Goal: Task Accomplishment & Management: Use online tool/utility

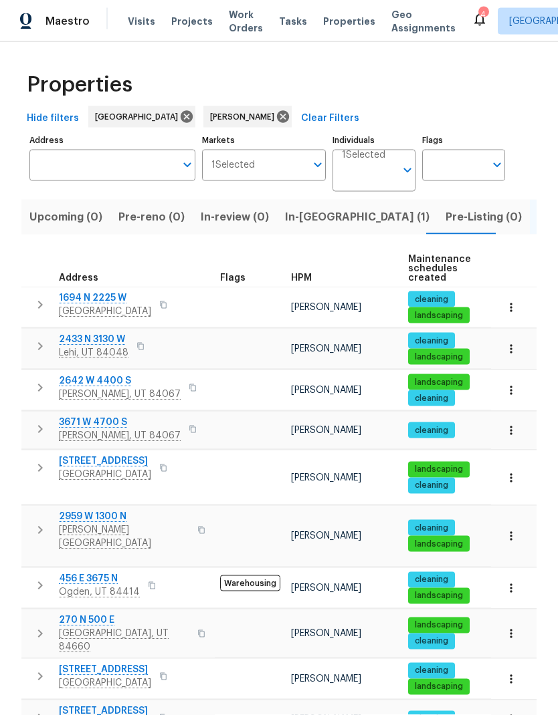
scroll to position [41, 0]
click at [513, 424] on icon "button" at bounding box center [510, 430] width 13 height 13
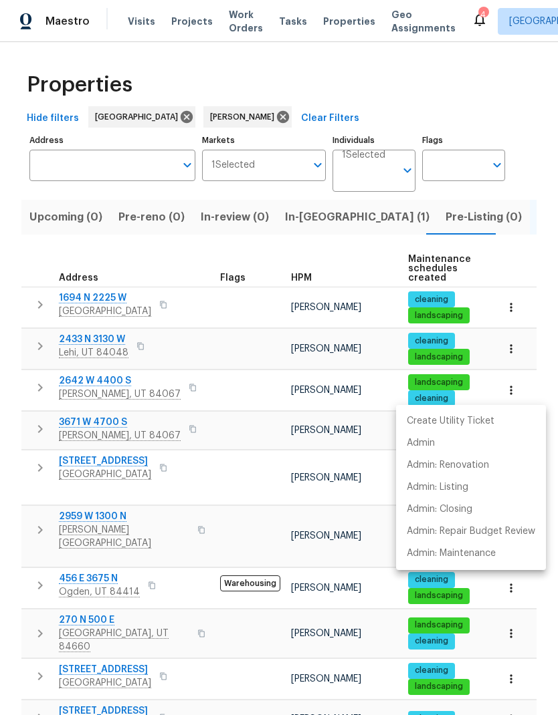
click at [32, 346] on div at bounding box center [279, 357] width 558 height 715
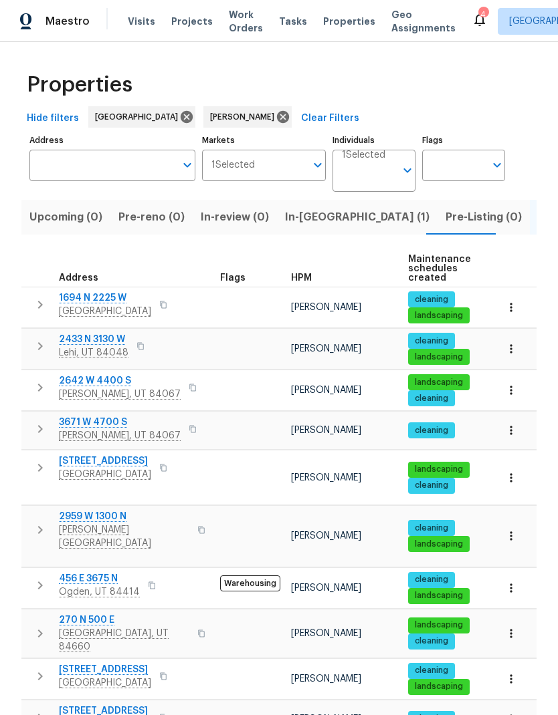
click at [32, 380] on icon "button" at bounding box center [40, 388] width 16 height 16
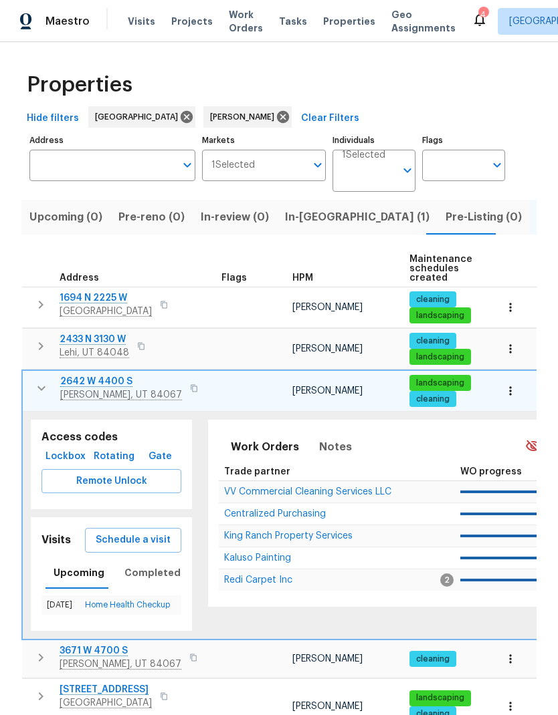
click at [140, 532] on span "Schedule a visit" at bounding box center [133, 540] width 75 height 17
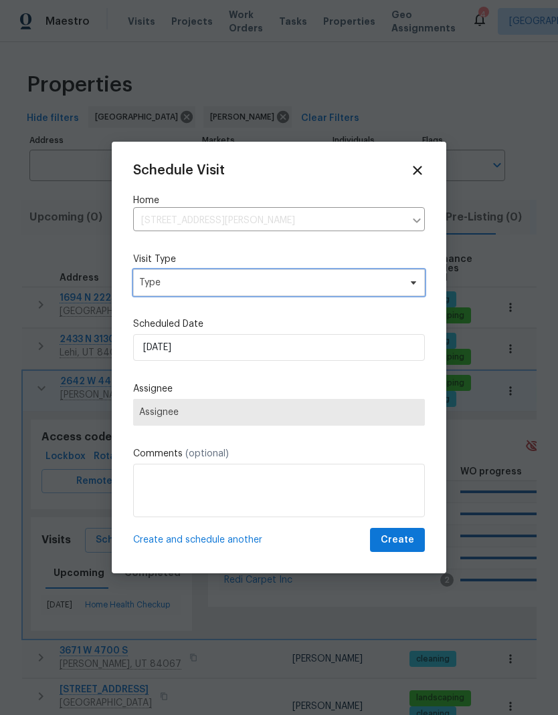
click at [310, 285] on span "Type" at bounding box center [269, 282] width 260 height 13
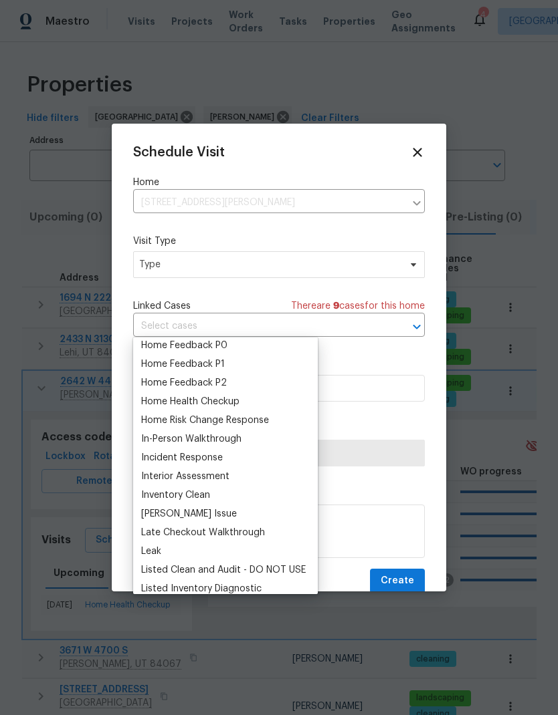
scroll to position [417, 0]
click at [230, 394] on div "Home Health Checkup" at bounding box center [190, 400] width 98 height 13
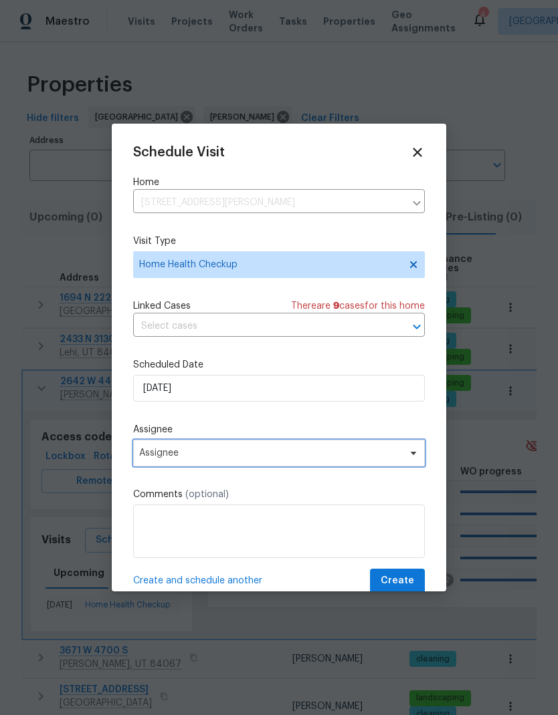
click at [292, 463] on span "Assignee" at bounding box center [279, 453] width 292 height 27
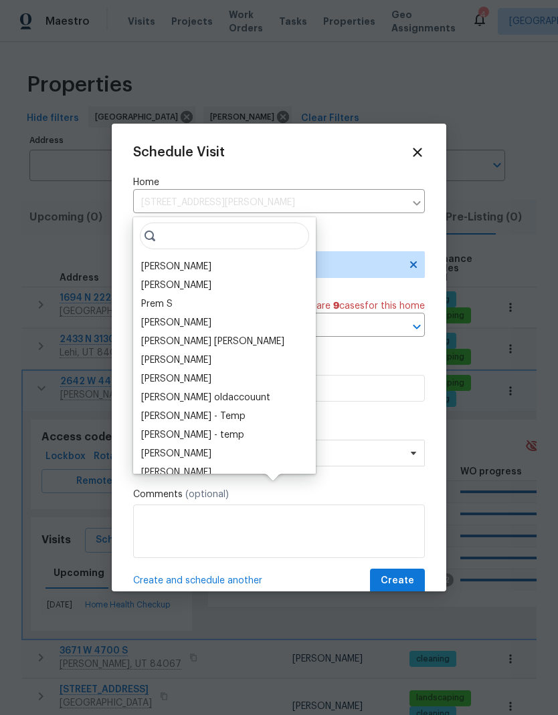
click at [193, 260] on div "[PERSON_NAME]" at bounding box center [176, 266] width 70 height 13
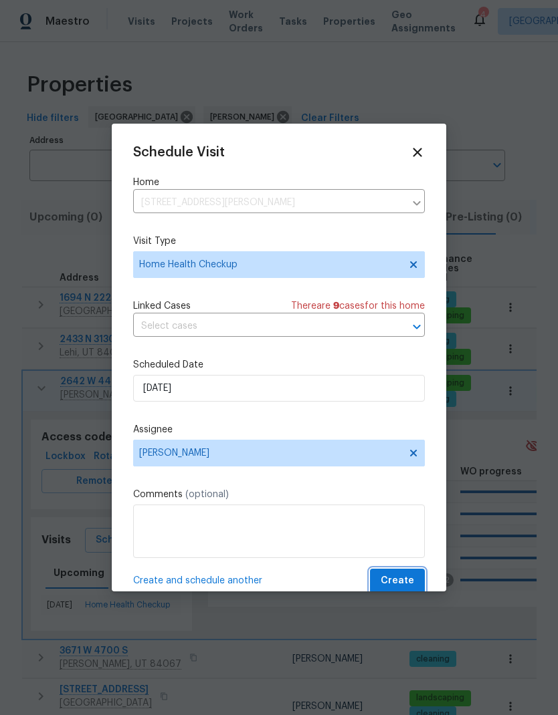
click at [406, 585] on span "Create" at bounding box center [396, 581] width 33 height 17
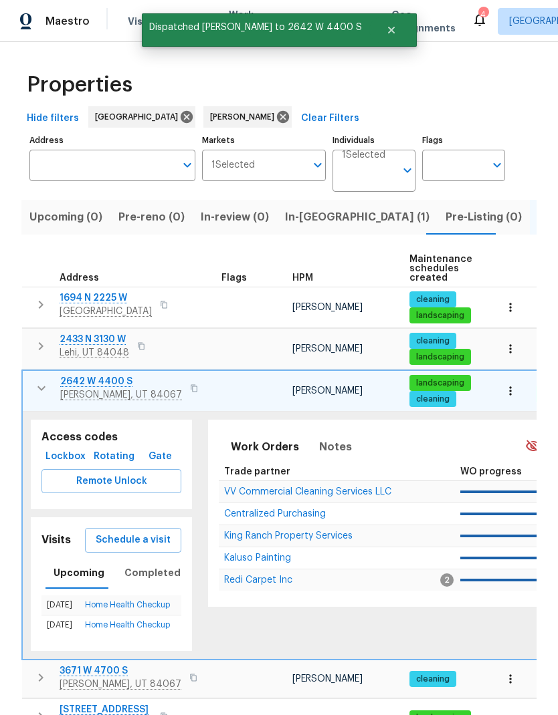
click at [39, 380] on icon "button" at bounding box center [41, 388] width 16 height 16
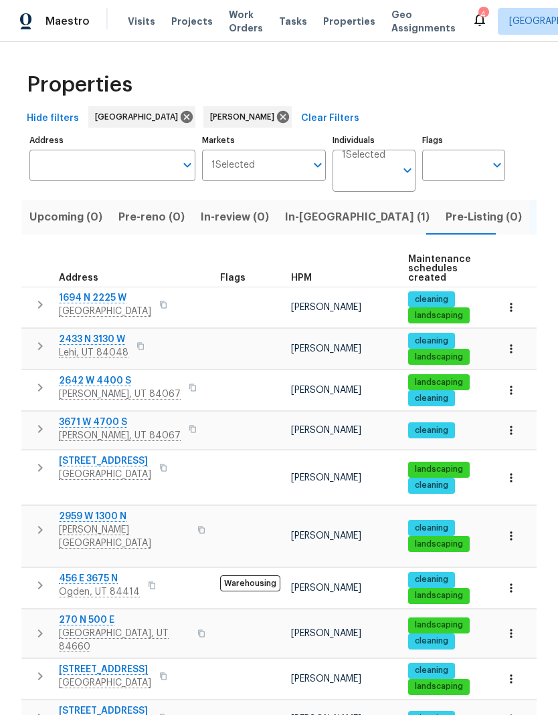
click at [41, 301] on icon "button" at bounding box center [40, 305] width 5 height 8
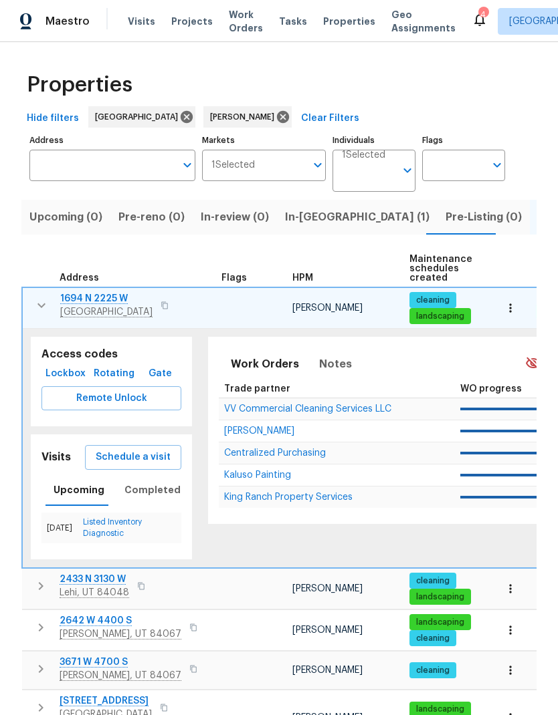
click at [146, 449] on span "Schedule a visit" at bounding box center [133, 457] width 75 height 17
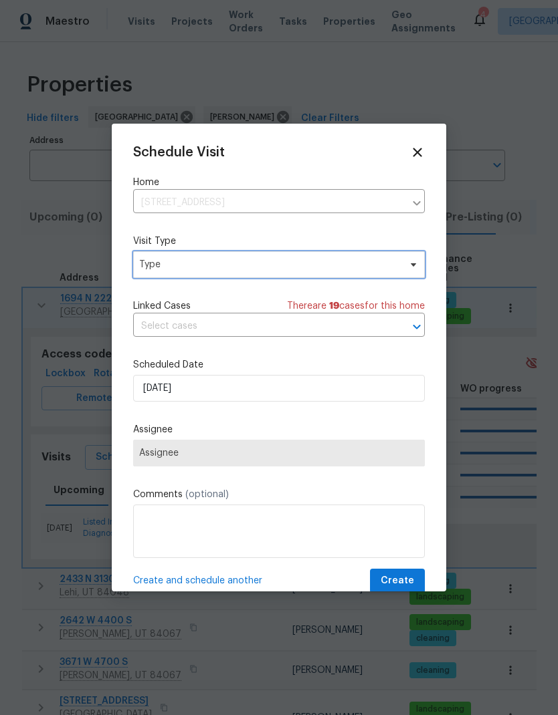
click at [326, 267] on span "Type" at bounding box center [269, 264] width 260 height 13
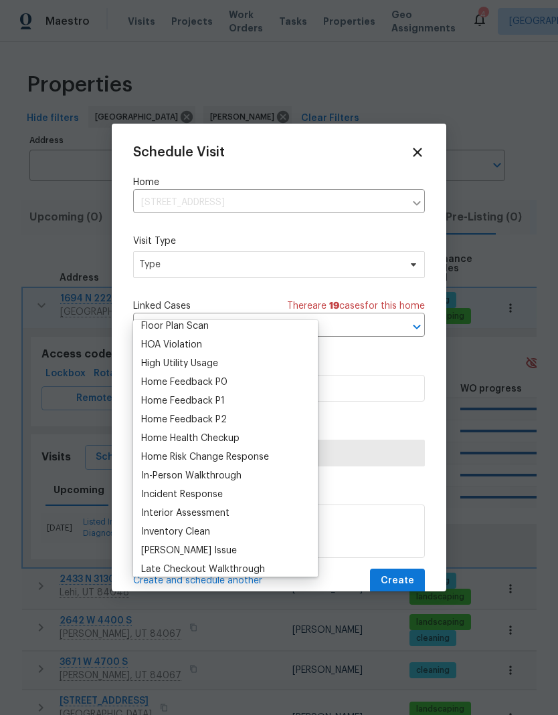
scroll to position [364, 0]
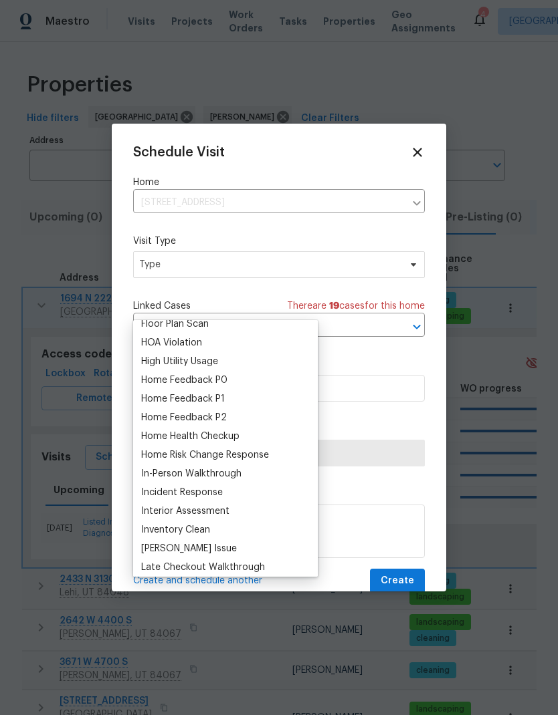
click at [235, 430] on div "Home Health Checkup" at bounding box center [190, 436] width 98 height 13
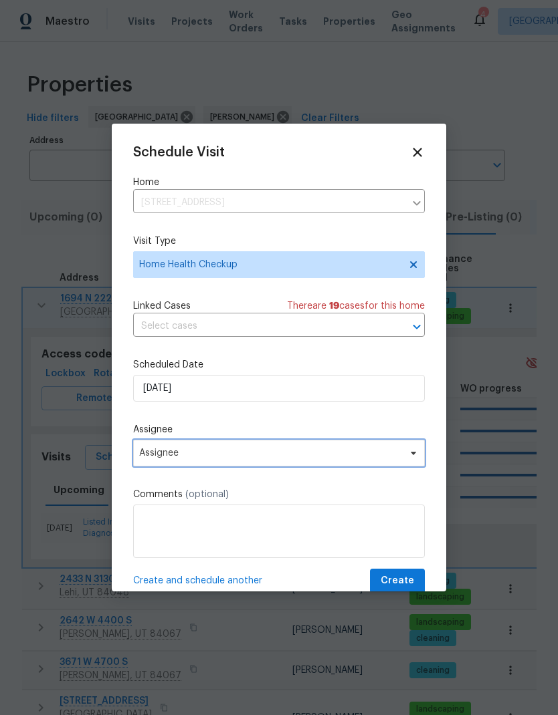
click at [279, 459] on span "Assignee" at bounding box center [270, 453] width 262 height 11
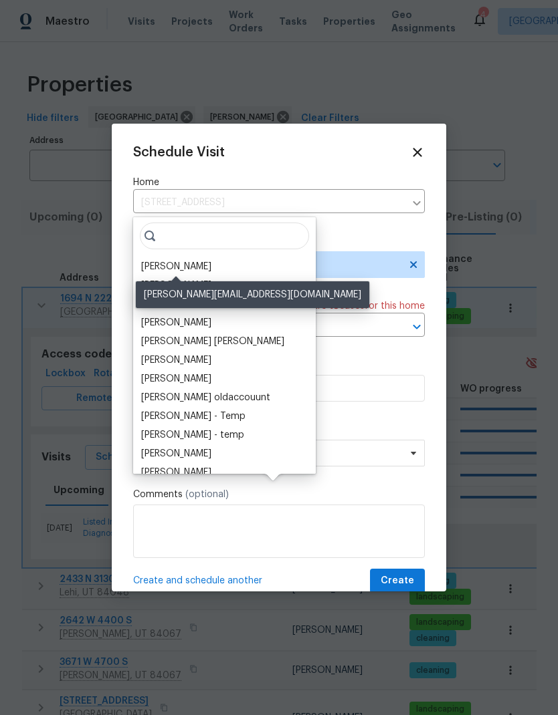
click at [189, 260] on div "[PERSON_NAME]" at bounding box center [176, 266] width 70 height 13
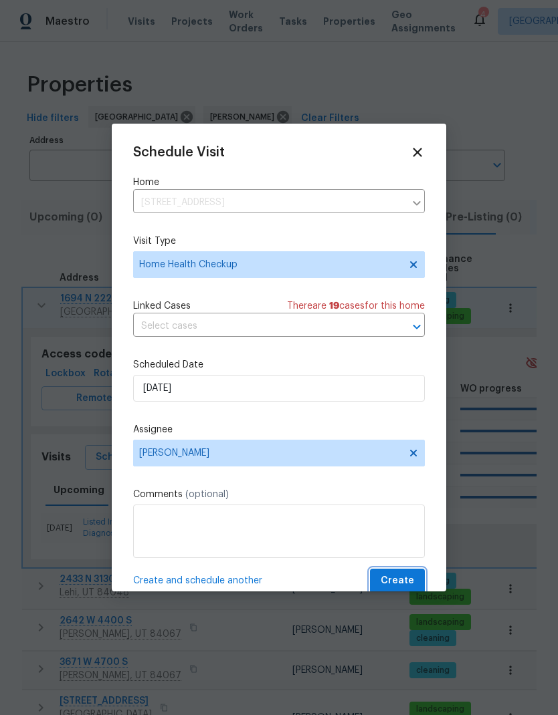
click at [404, 579] on span "Create" at bounding box center [396, 581] width 33 height 17
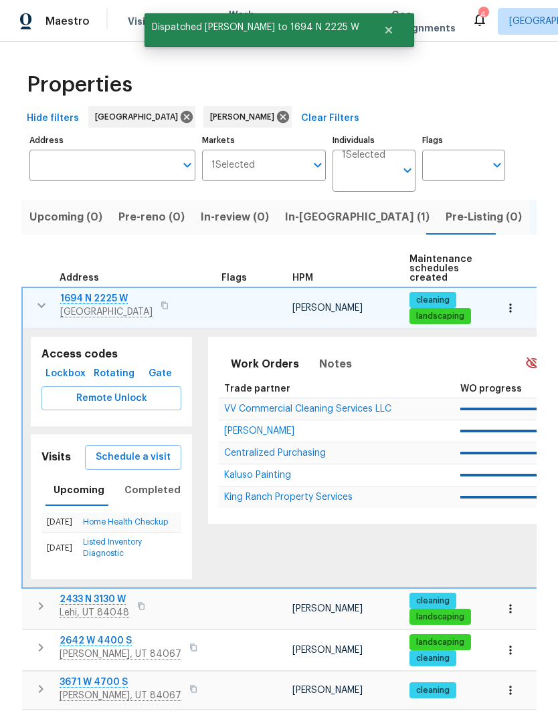
click at [42, 298] on icon "button" at bounding box center [41, 306] width 16 height 16
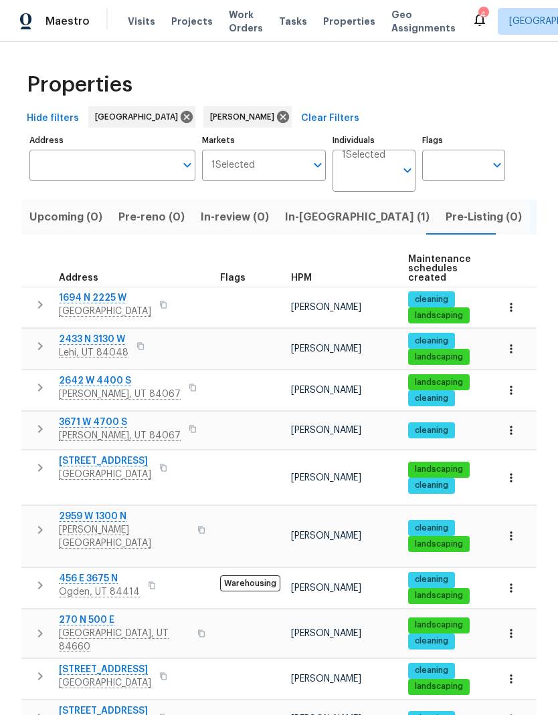
click at [39, 380] on icon "button" at bounding box center [40, 388] width 16 height 16
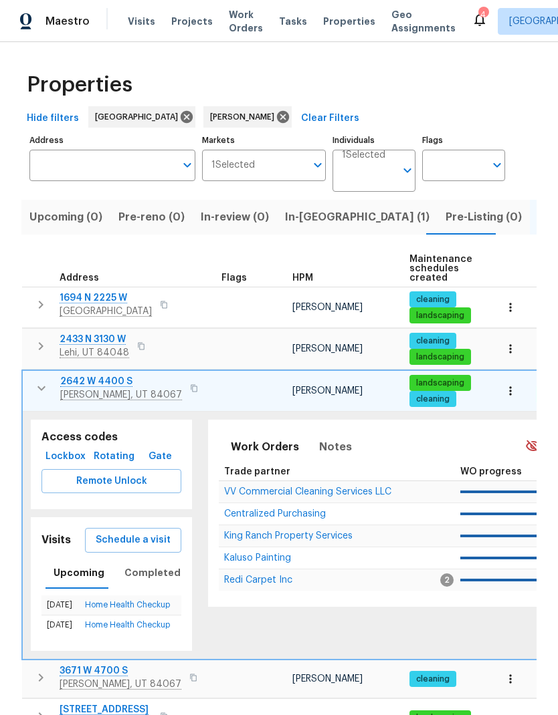
click at [186, 379] on button "button" at bounding box center [194, 388] width 16 height 19
click at [156, 528] on button "Schedule a visit" at bounding box center [133, 540] width 96 height 25
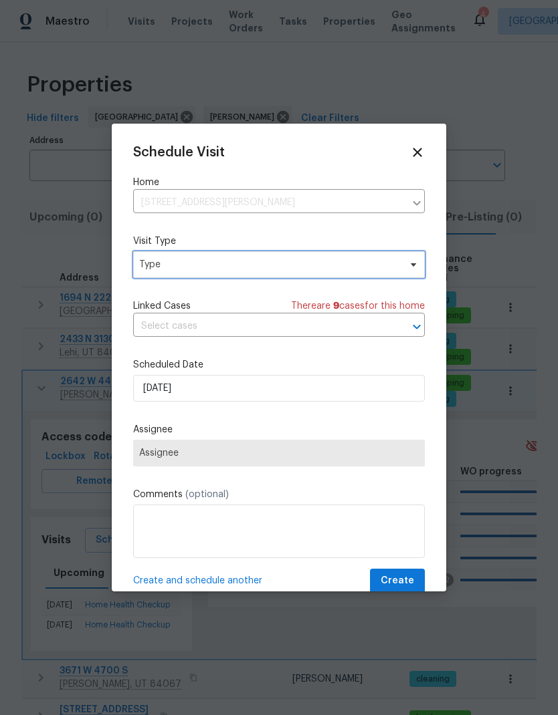
click at [285, 264] on span "Type" at bounding box center [269, 264] width 260 height 13
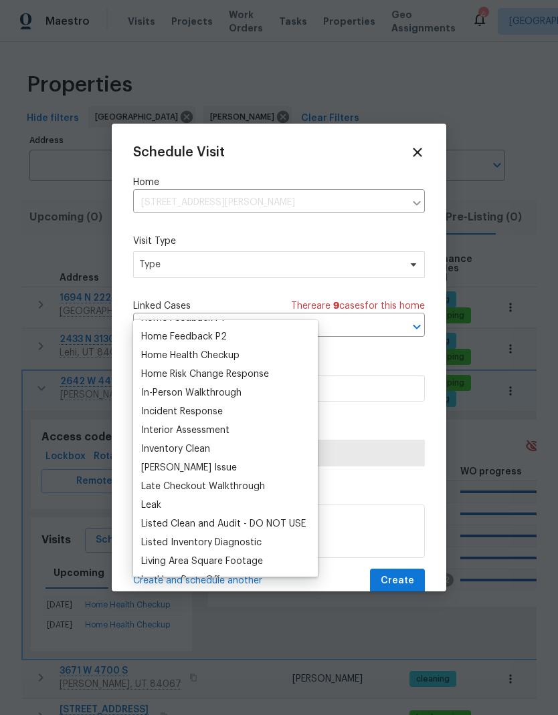
scroll to position [430, 0]
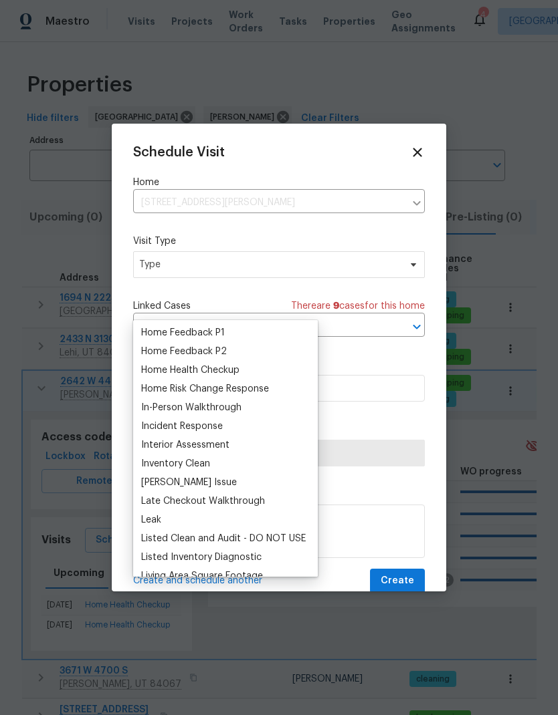
click at [244, 361] on div "Home Health Checkup" at bounding box center [225, 370] width 177 height 19
click at [221, 364] on div "Home Health Checkup" at bounding box center [190, 370] width 98 height 13
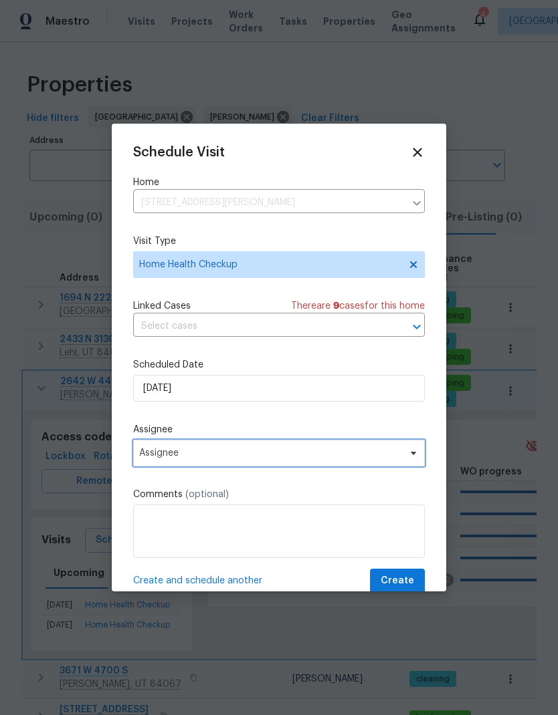
click at [273, 466] on span "Assignee" at bounding box center [279, 453] width 292 height 27
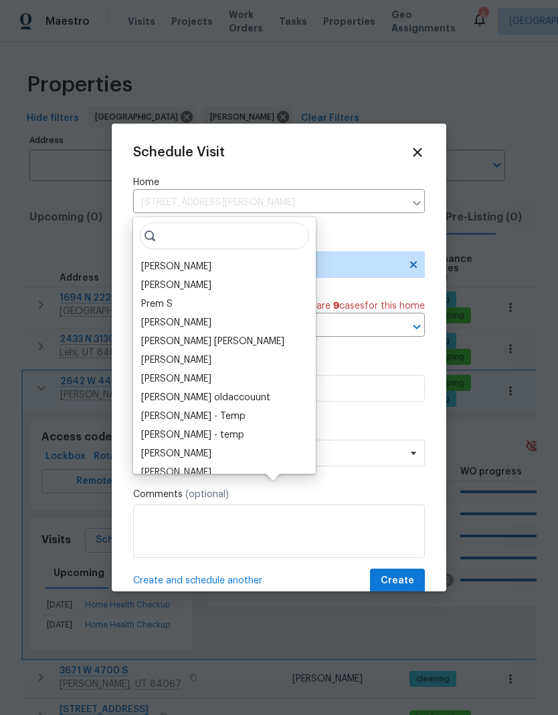
click at [184, 260] on div "[PERSON_NAME]" at bounding box center [176, 266] width 70 height 13
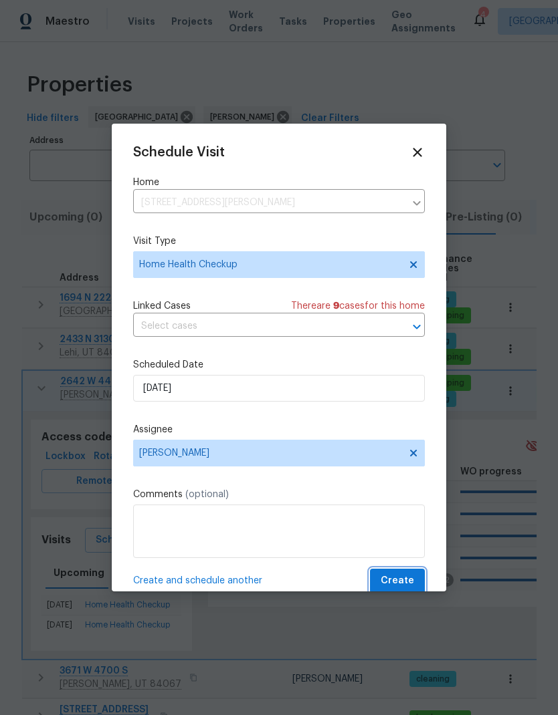
click at [405, 586] on span "Create" at bounding box center [396, 581] width 33 height 17
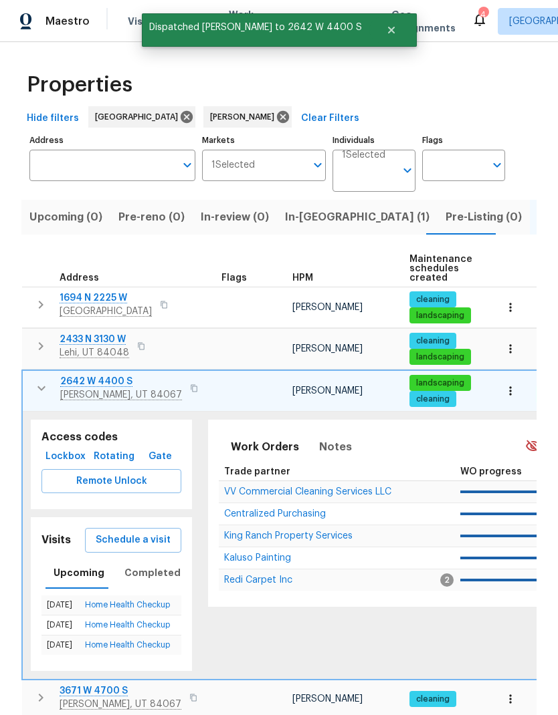
click at [39, 380] on icon "button" at bounding box center [41, 388] width 16 height 16
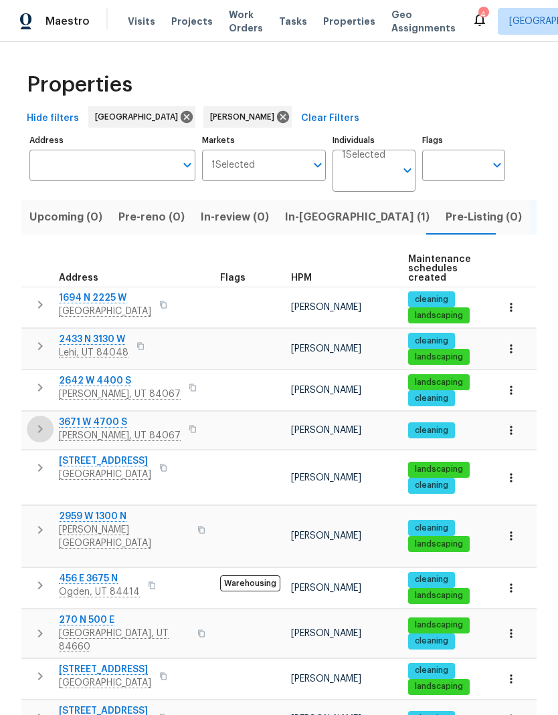
click at [37, 421] on icon "button" at bounding box center [40, 429] width 16 height 16
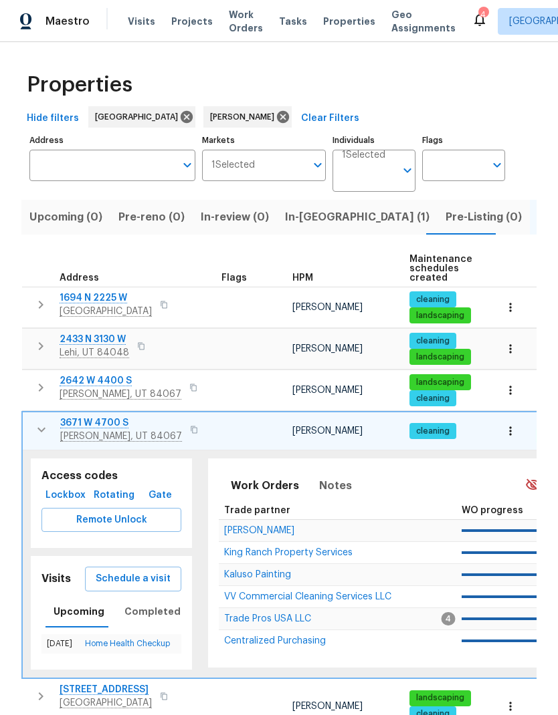
click at [158, 571] on span "Schedule a visit" at bounding box center [133, 579] width 75 height 17
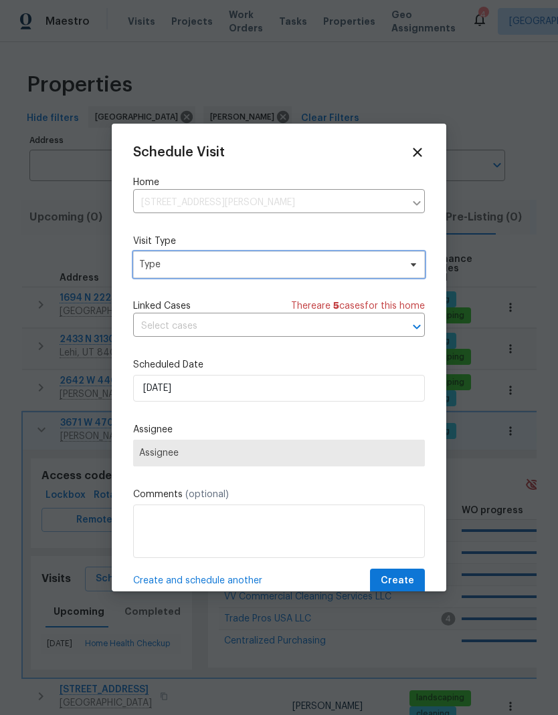
click at [255, 271] on span "Type" at bounding box center [269, 264] width 260 height 13
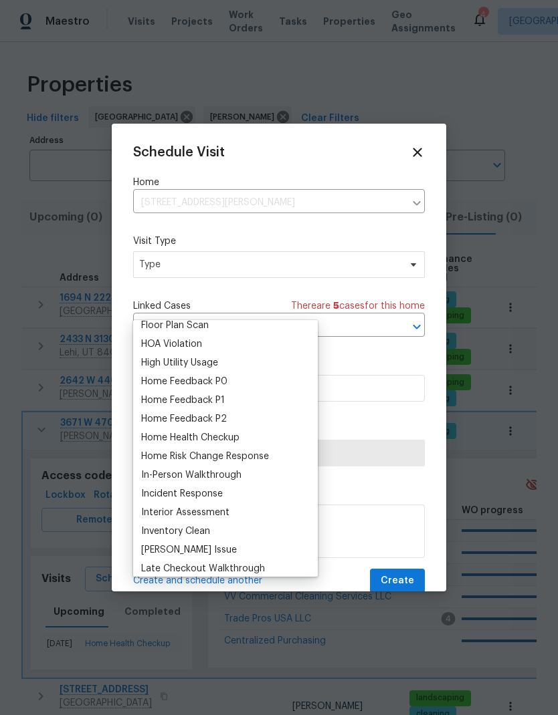
scroll to position [377, 0]
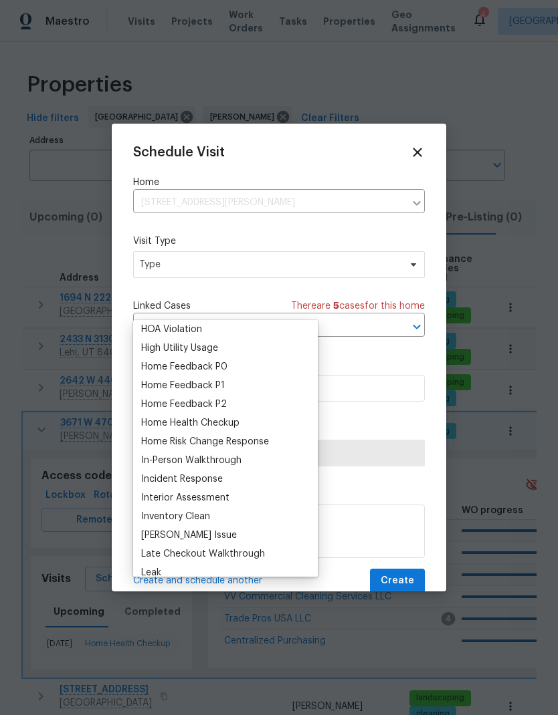
click at [236, 417] on div "Home Health Checkup" at bounding box center [190, 423] width 98 height 13
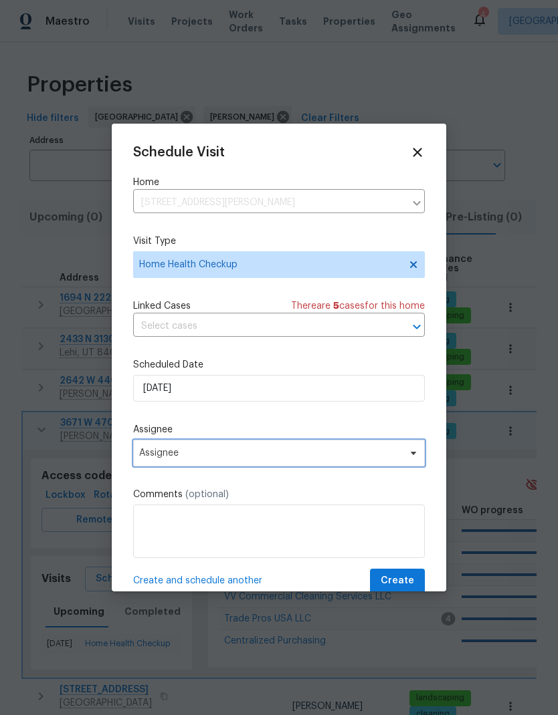
click at [247, 459] on span "Assignee" at bounding box center [270, 453] width 262 height 11
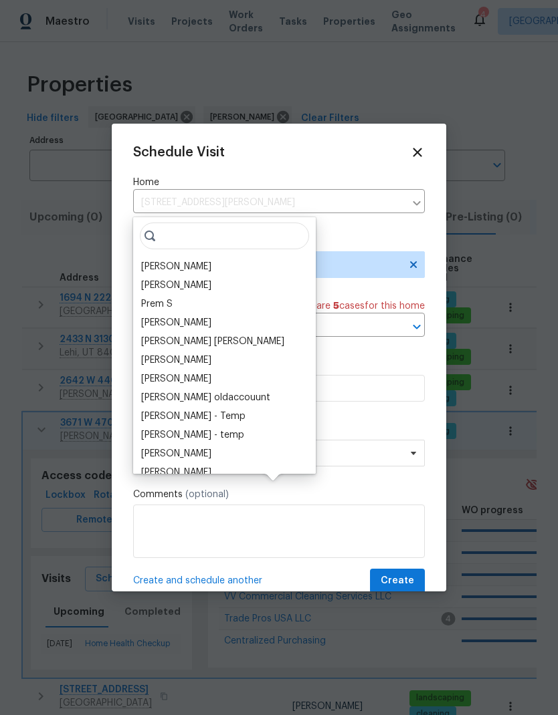
click at [191, 260] on div "[PERSON_NAME]" at bounding box center [176, 266] width 70 height 13
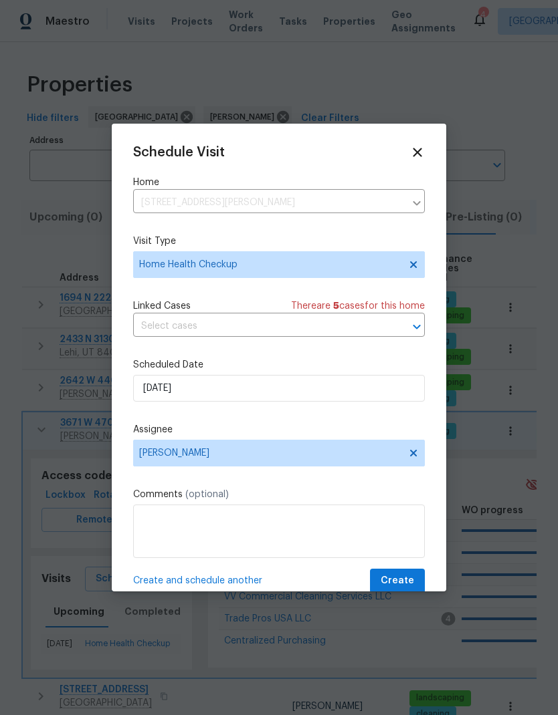
click at [407, 587] on span "Create" at bounding box center [396, 581] width 33 height 17
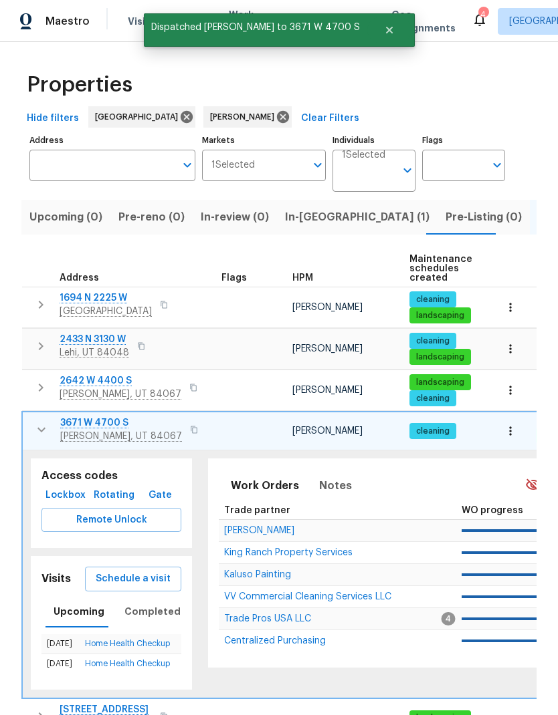
click at [39, 428] on icon "button" at bounding box center [41, 430] width 8 height 5
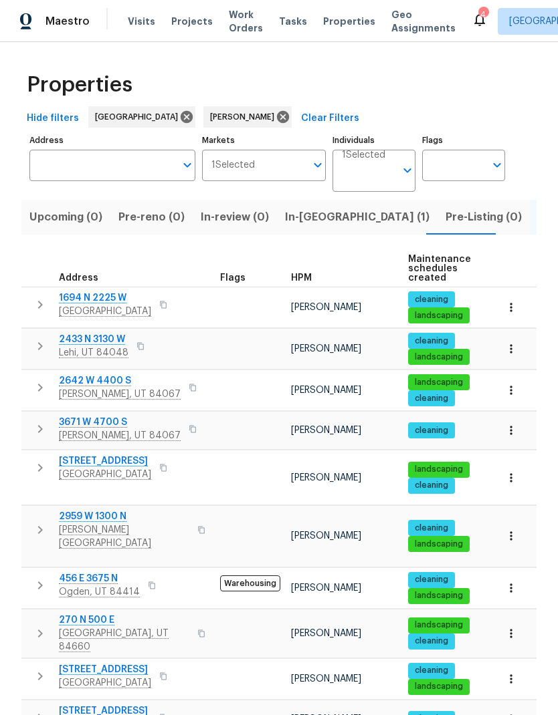
click at [37, 705] on button "button" at bounding box center [40, 718] width 27 height 27
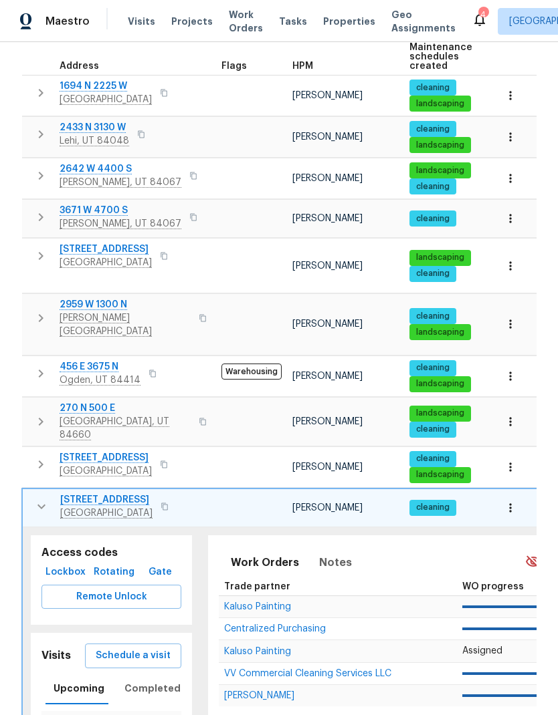
scroll to position [211, 0]
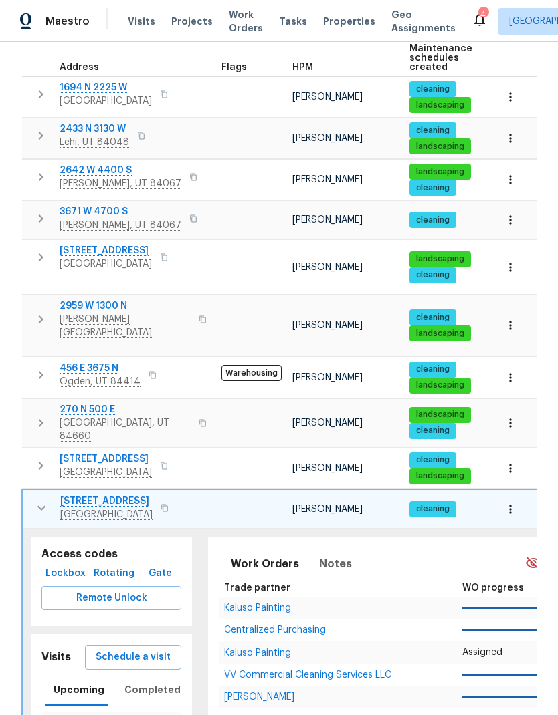
click at [39, 500] on icon "button" at bounding box center [41, 508] width 16 height 16
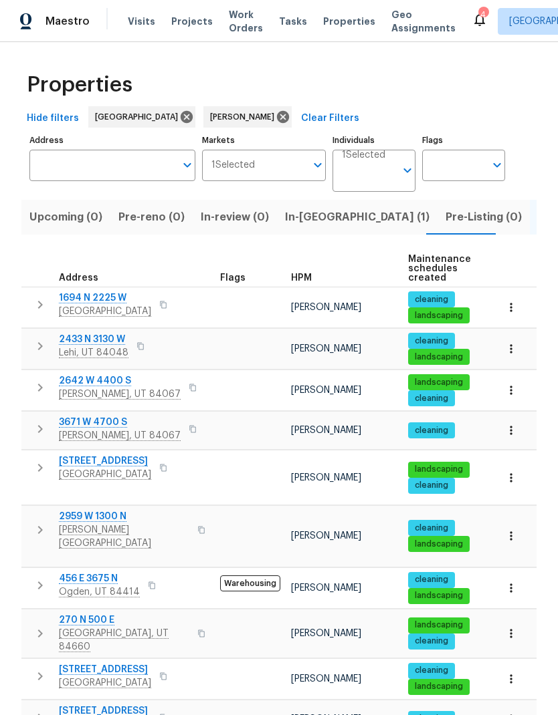
scroll to position [0, 0]
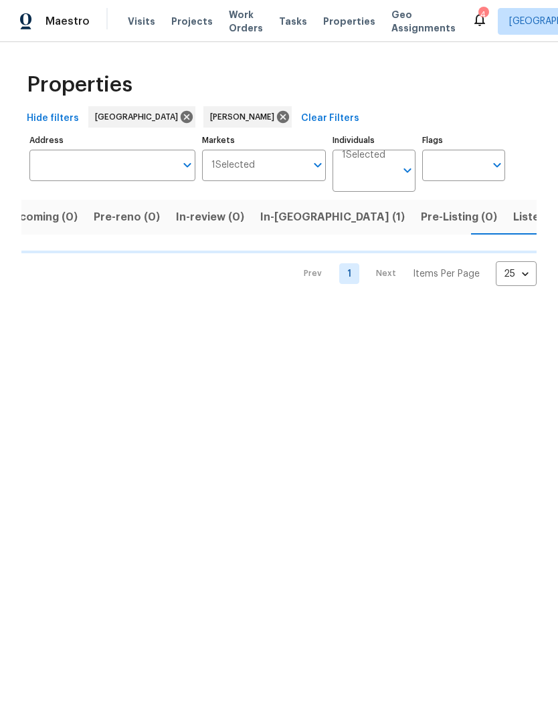
scroll to position [0, 25]
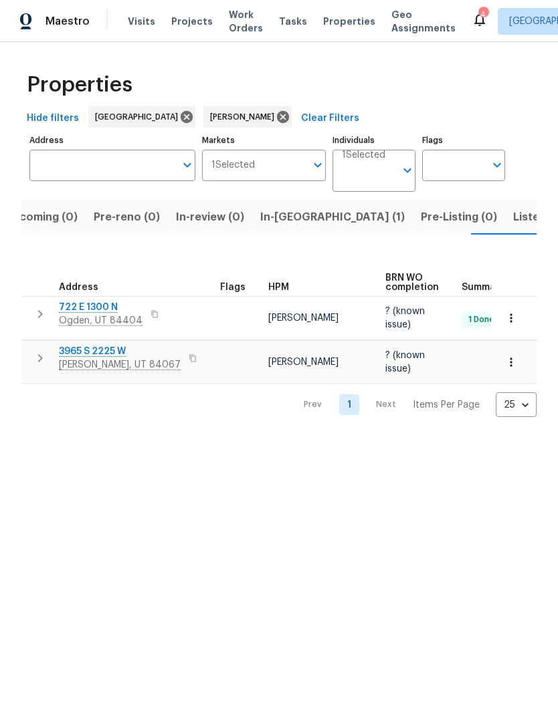
click at [273, 225] on span "In-[GEOGRAPHIC_DATA] (1)" at bounding box center [332, 217] width 144 height 19
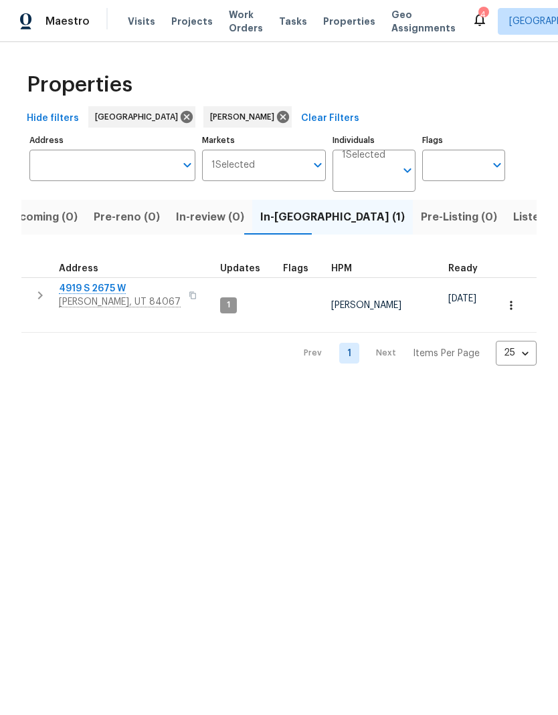
click at [37, 294] on icon "button" at bounding box center [40, 295] width 16 height 16
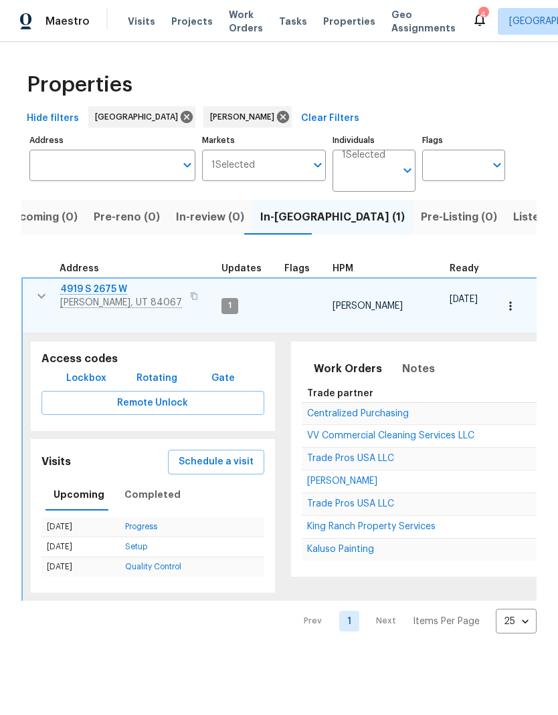
click at [218, 454] on span "Schedule a visit" at bounding box center [216, 462] width 75 height 17
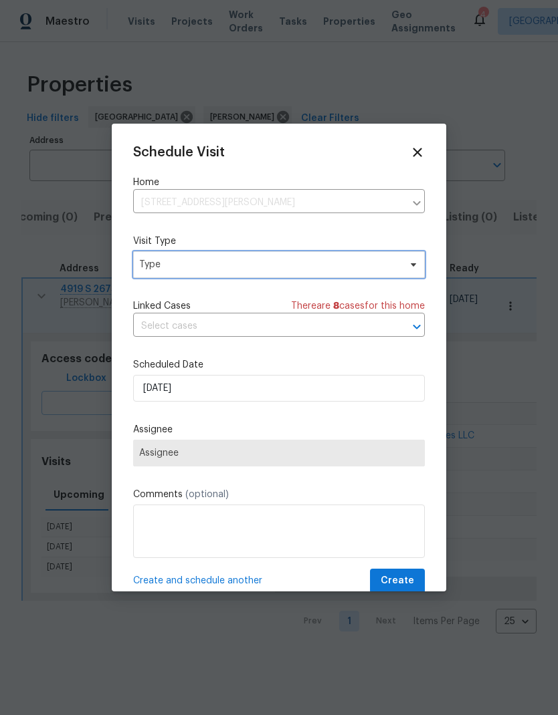
click at [269, 270] on span "Type" at bounding box center [269, 264] width 260 height 13
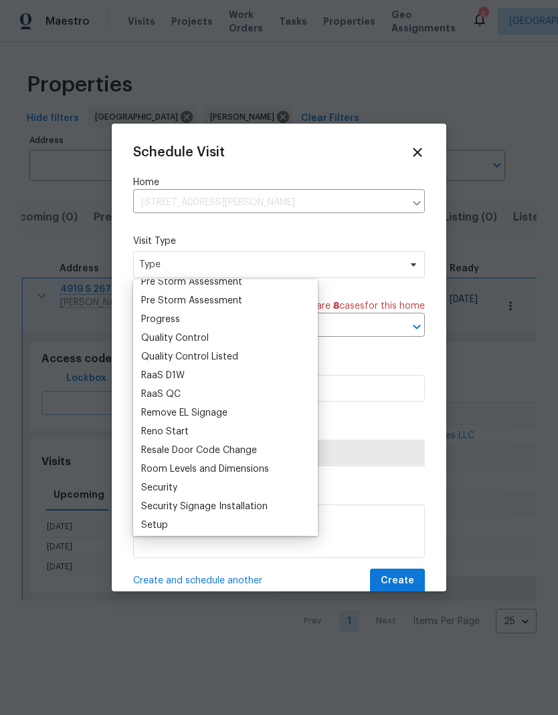
scroll to position [858, 0]
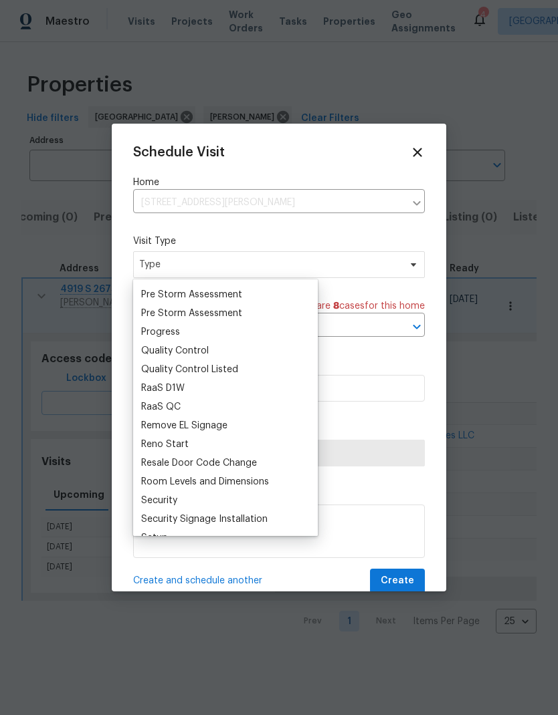
click at [190, 338] on div "Progress" at bounding box center [225, 332] width 177 height 19
click at [178, 332] on div "Progress" at bounding box center [160, 332] width 39 height 13
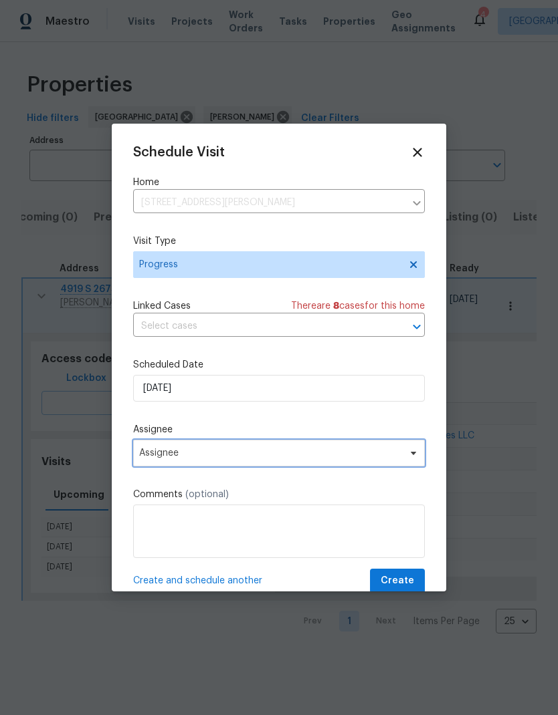
click at [266, 459] on span "Assignee" at bounding box center [270, 453] width 262 height 11
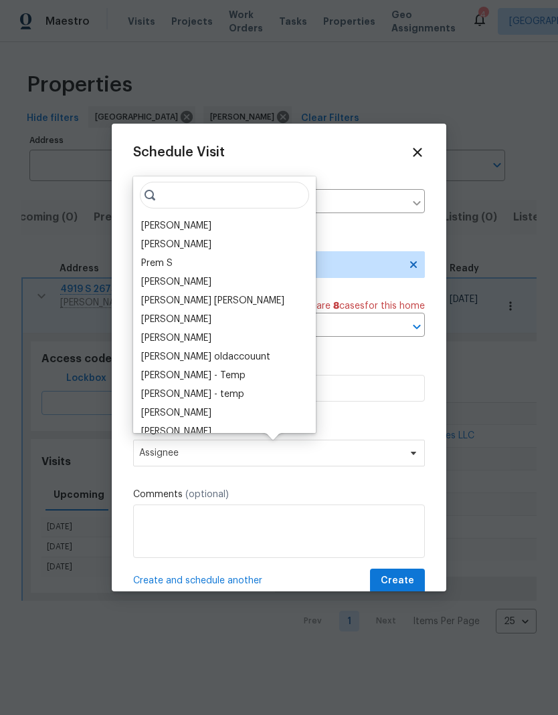
click at [194, 225] on div "[PERSON_NAME]" at bounding box center [176, 225] width 70 height 13
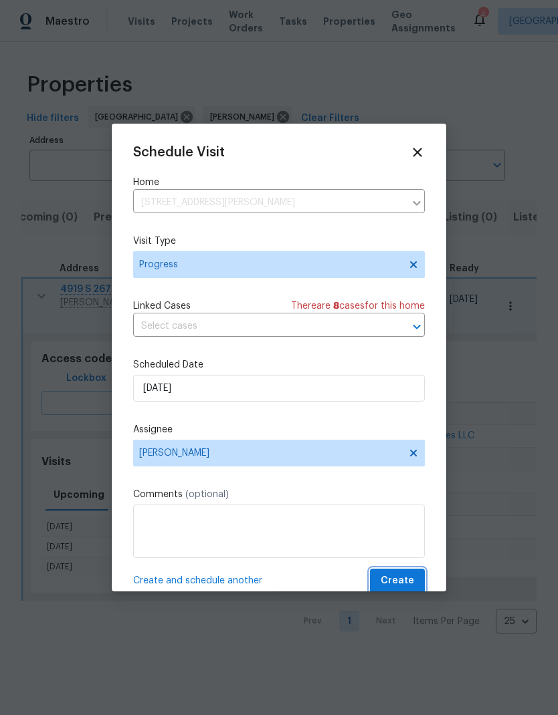
click at [411, 584] on span "Create" at bounding box center [396, 581] width 33 height 17
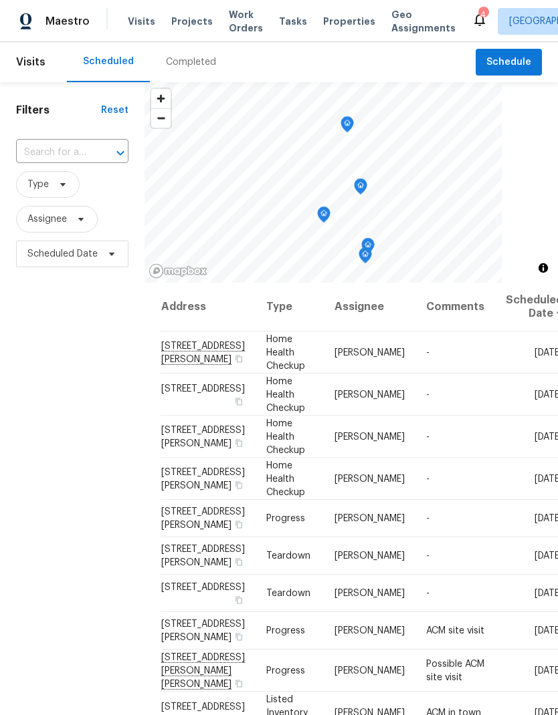
click at [0, 0] on icon at bounding box center [0, 0] width 0 height 0
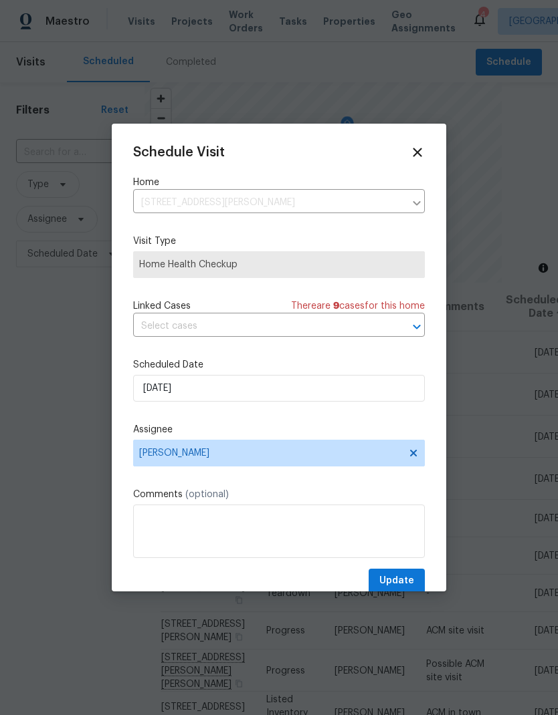
click at [415, 155] on icon at bounding box center [417, 152] width 9 height 9
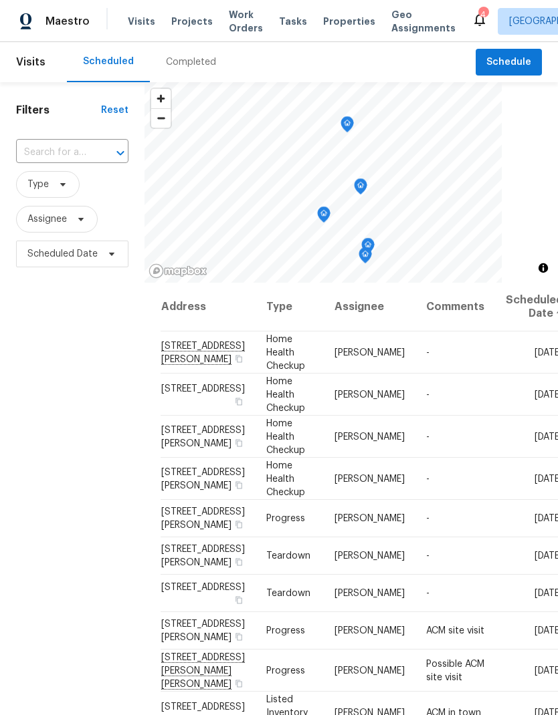
click at [0, 0] on icon at bounding box center [0, 0] width 0 height 0
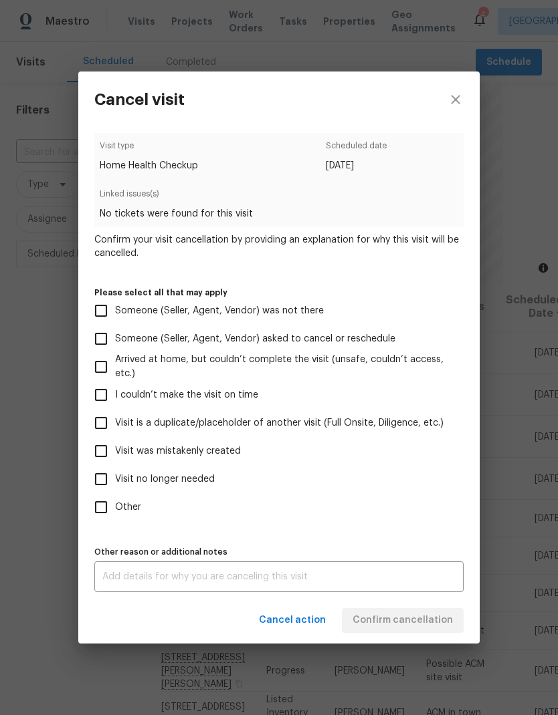
click at [100, 425] on input "Visit is a duplicate/placeholder of another visit (Full Onsite, Diligence, etc.)" at bounding box center [101, 423] width 28 height 28
checkbox input "true"
click at [382, 580] on textarea at bounding box center [278, 576] width 353 height 9
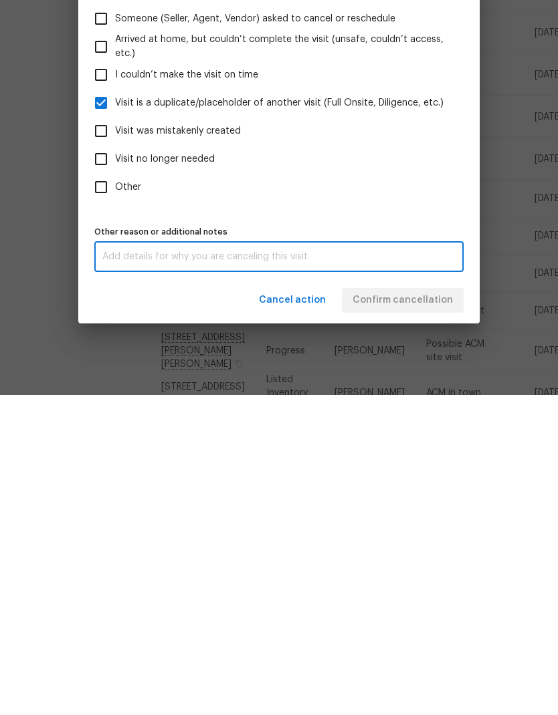
scroll to position [53, 0]
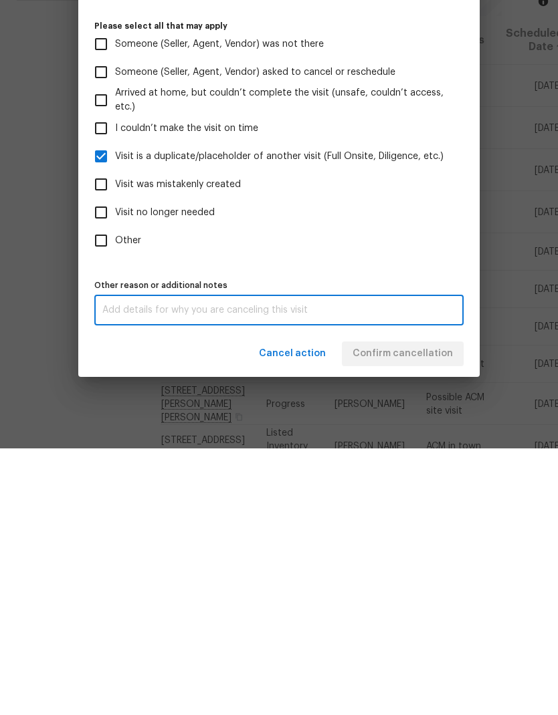
click at [431, 268] on div "Visit type Home Health Checkup Scheduled date 9/23/2025 Linked issues(s) No tic…" at bounding box center [278, 362] width 369 height 459
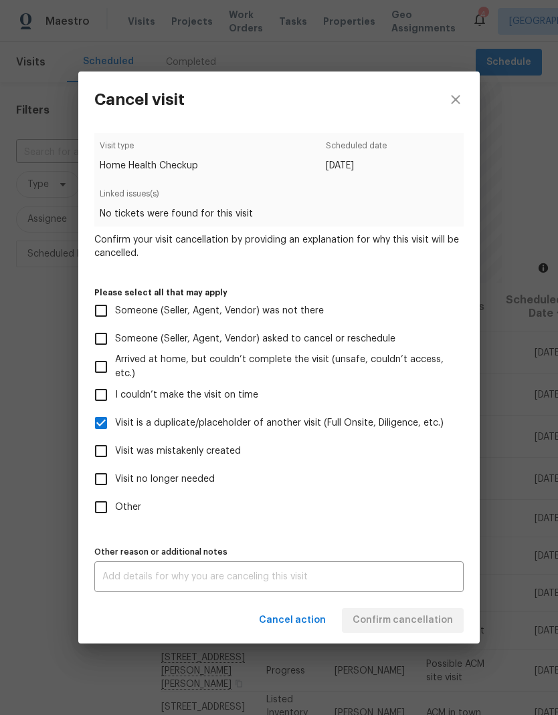
click at [259, 582] on textarea at bounding box center [278, 576] width 353 height 9
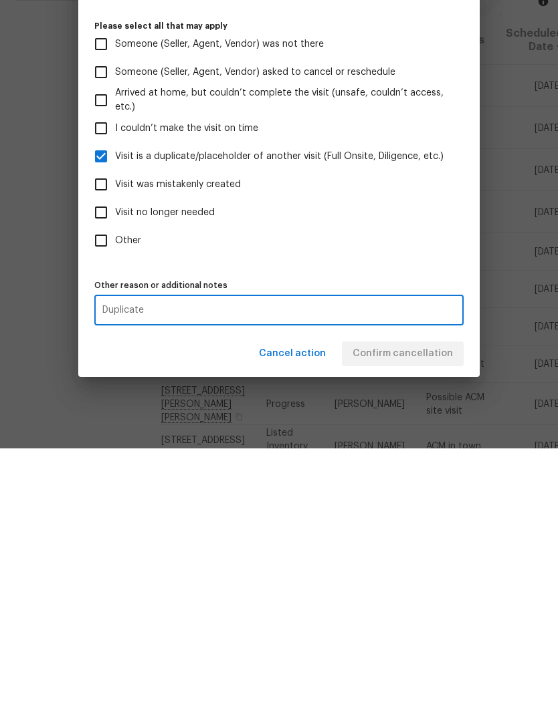
type textarea "Duplicate"
click at [436, 493] on label "Other" at bounding box center [270, 507] width 366 height 28
click at [115, 493] on input "Other" at bounding box center [101, 507] width 28 height 28
checkbox input "true"
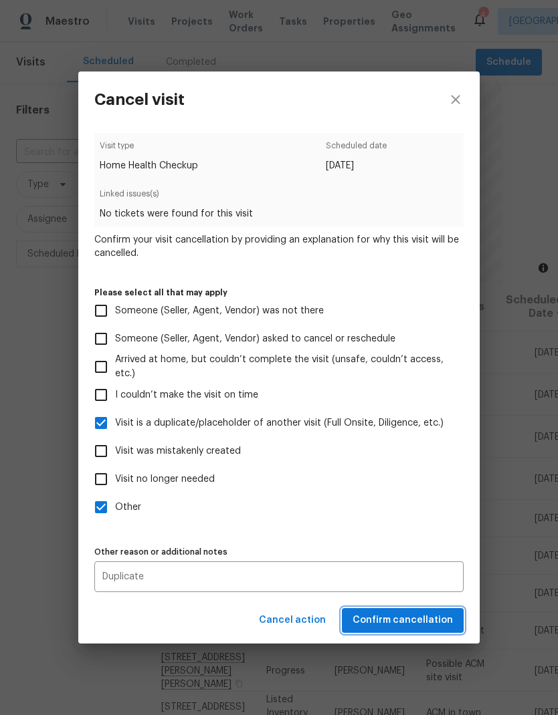
click at [429, 622] on span "Confirm cancellation" at bounding box center [402, 620] width 100 height 17
